Goal: Navigation & Orientation: Find specific page/section

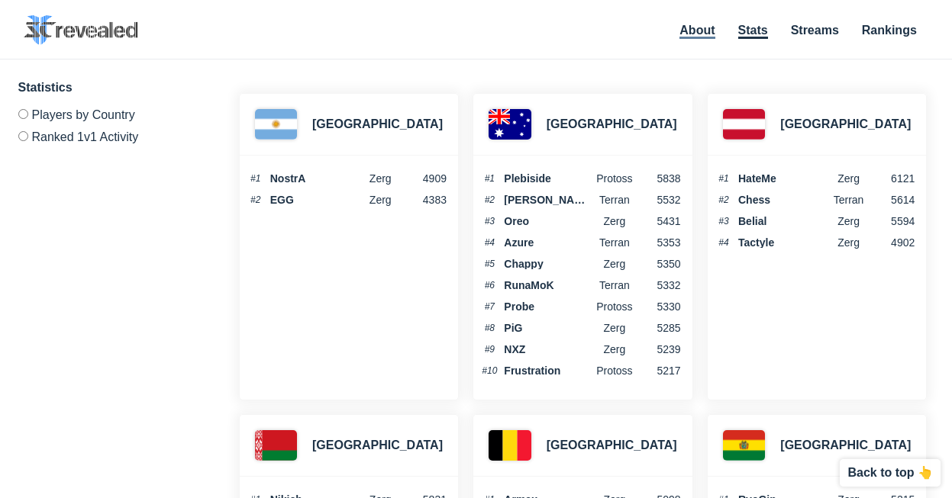
click at [696, 25] on link "About" at bounding box center [696, 31] width 35 height 15
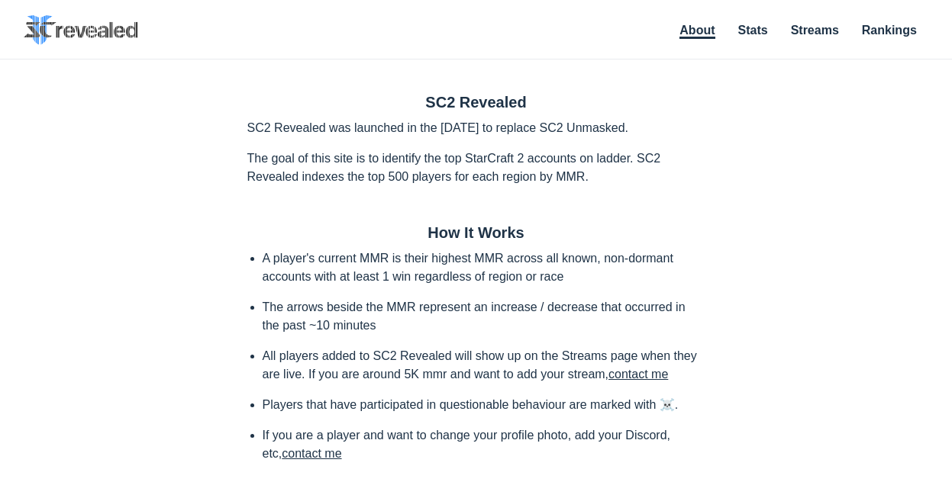
click at [768, 24] on ul "About Stats Streams Rankings" at bounding box center [796, 31] width 264 height 21
click at [762, 27] on link "Stats" at bounding box center [753, 31] width 30 height 15
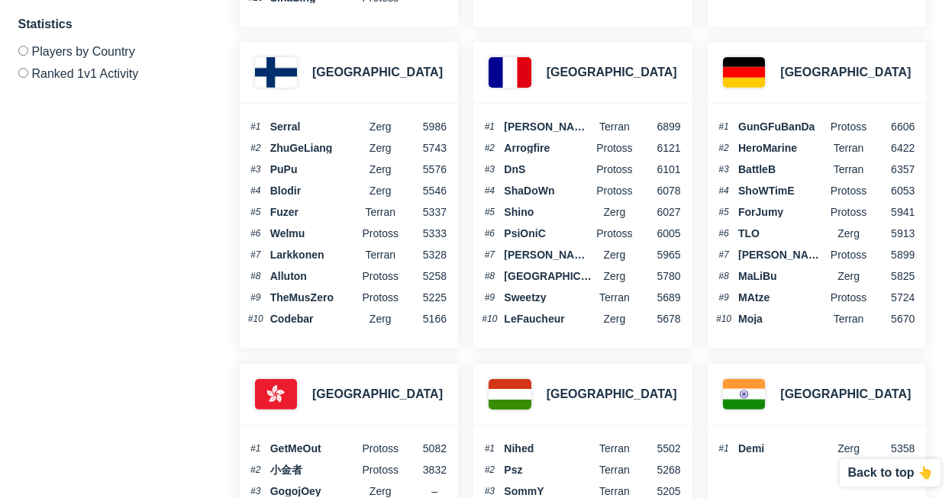
scroll to position [1820, 0]
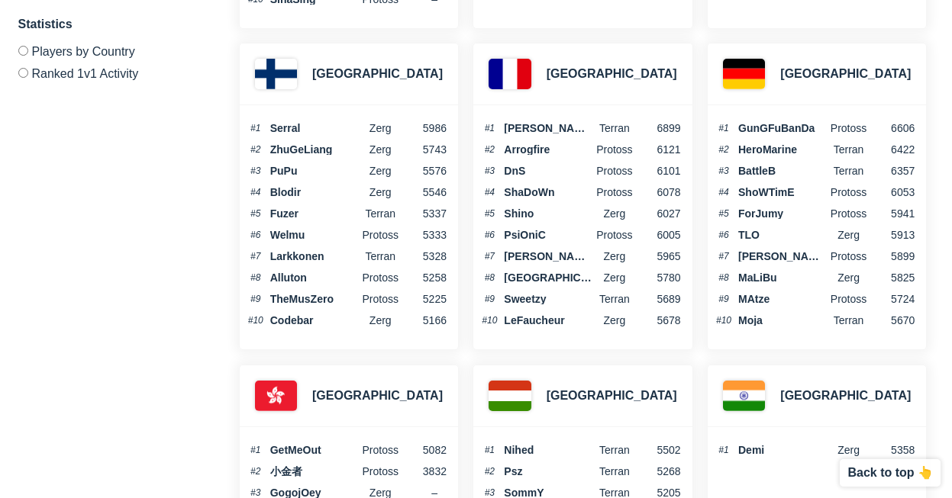
drag, startPoint x: 121, startPoint y: 202, endPoint x: 121, endPoint y: 193, distance: 8.4
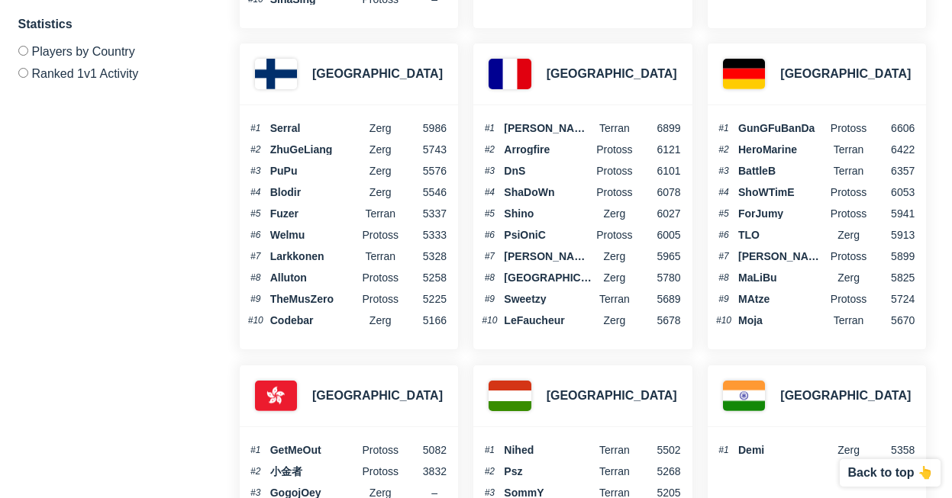
drag, startPoint x: 121, startPoint y: 192, endPoint x: 120, endPoint y: 184, distance: 8.4
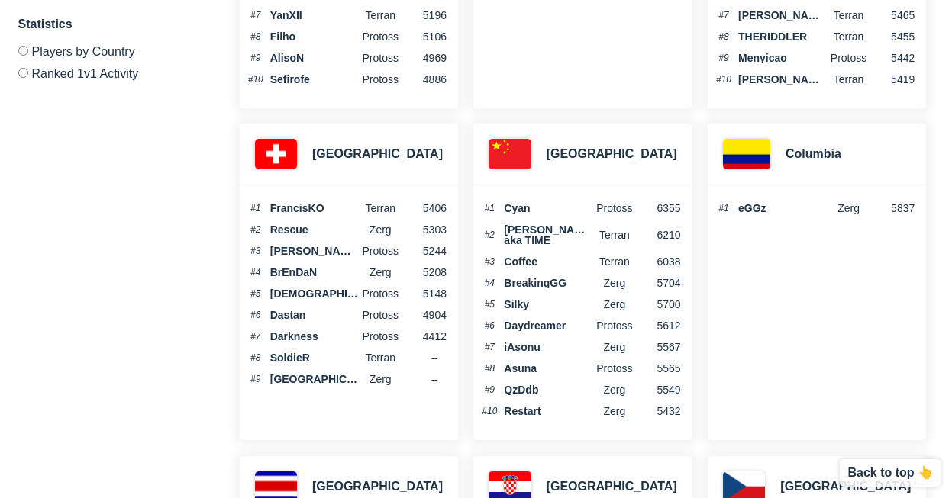
scroll to position [0, 0]
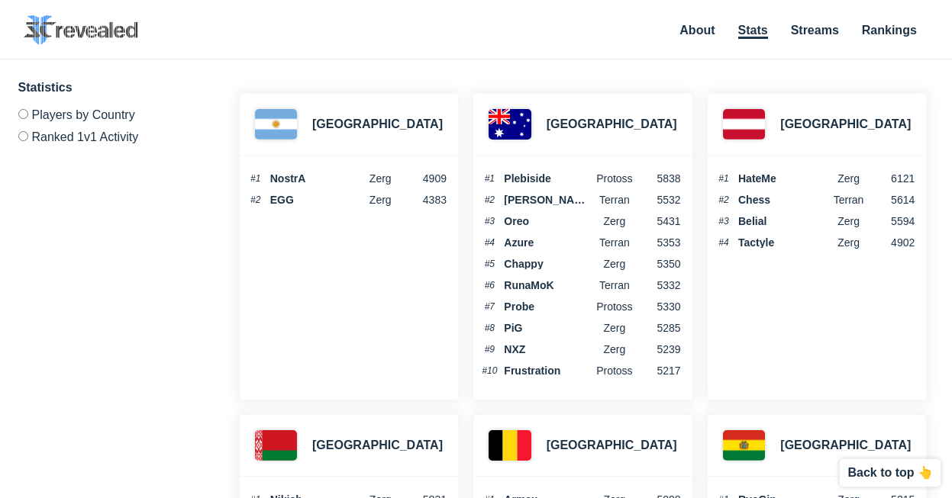
drag, startPoint x: 689, startPoint y: 31, endPoint x: 676, endPoint y: 31, distance: 13.0
click at [689, 31] on link "About" at bounding box center [696, 30] width 35 height 13
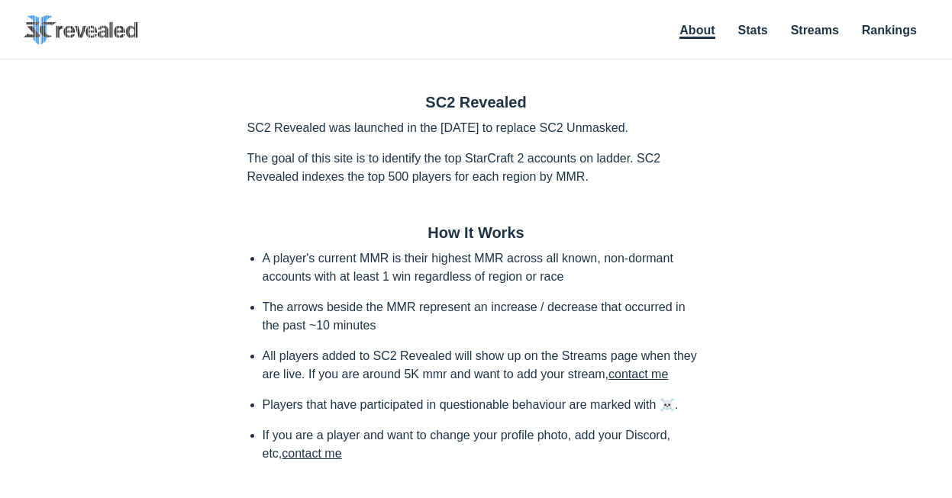
click at [131, 233] on div "SC2 Revealed SC2 Revealed was launched in the [DATE] to replace SC2 Unmasked. T…" at bounding box center [476, 443] width 952 height 728
drag, startPoint x: 127, startPoint y: 226, endPoint x: 128, endPoint y: 195, distance: 30.6
click at [121, 205] on div "SC2 Revealed SC2 Revealed was launched in the [DATE] to replace SC2 Unmasked. T…" at bounding box center [476, 443] width 952 height 728
